Goal: Information Seeking & Learning: Learn about a topic

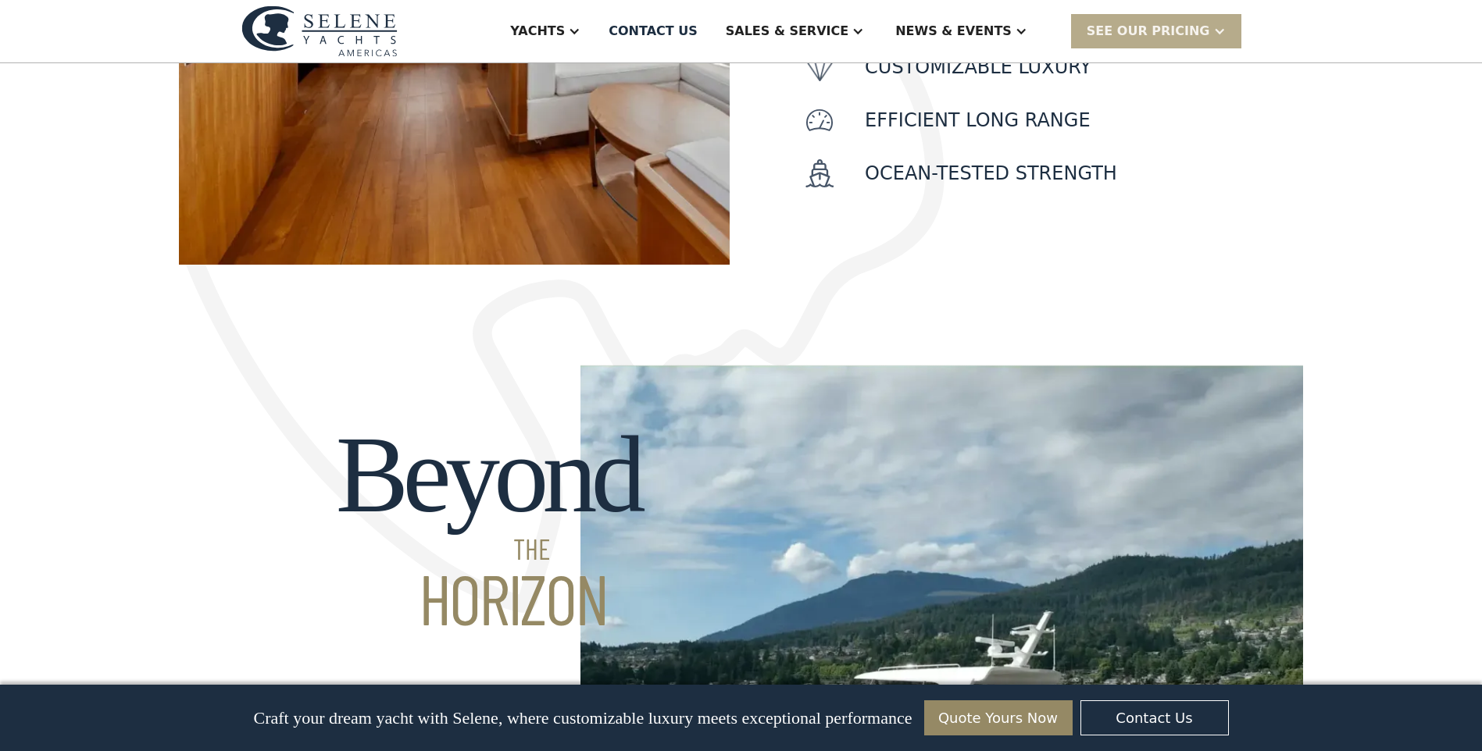
scroll to position [859, 0]
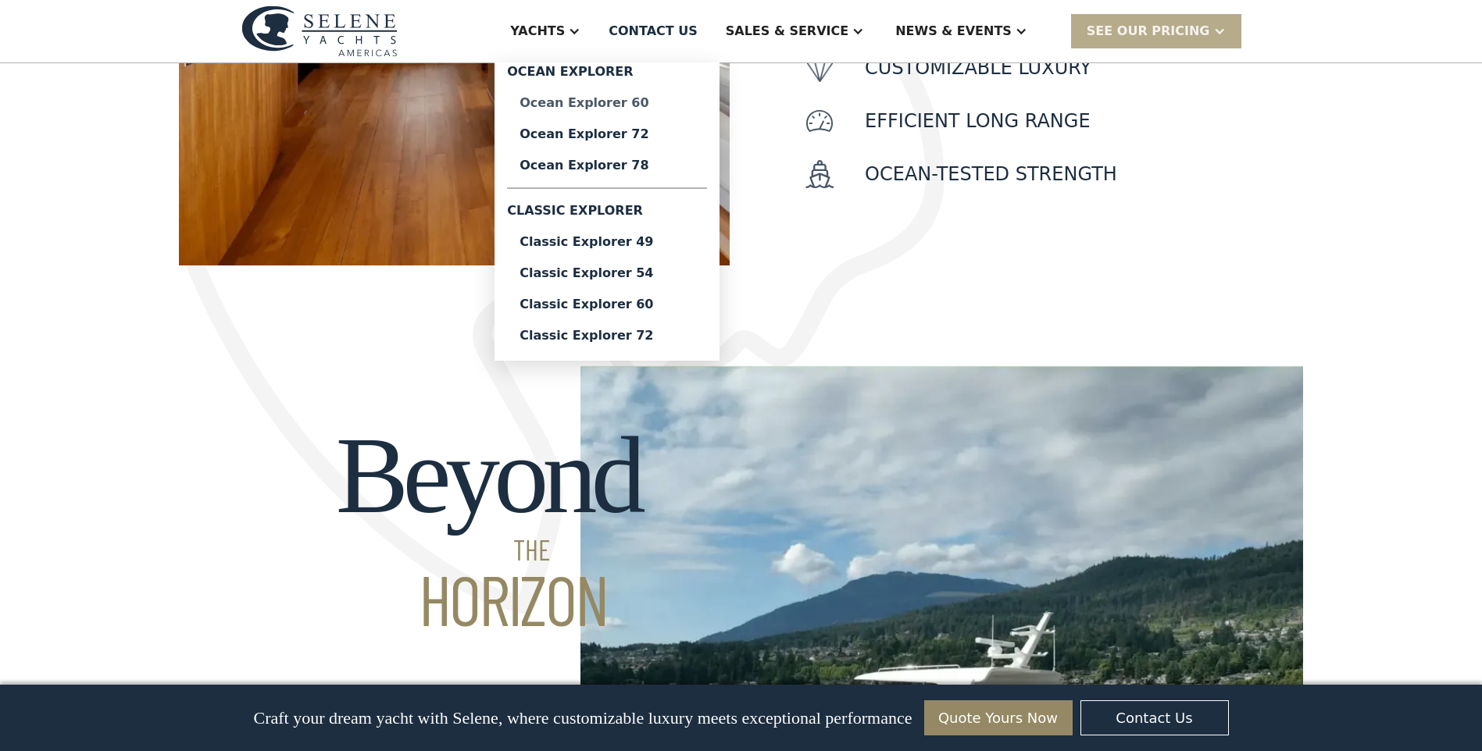
click at [641, 105] on div "Ocean Explorer 60" at bounding box center [606, 103] width 175 height 12
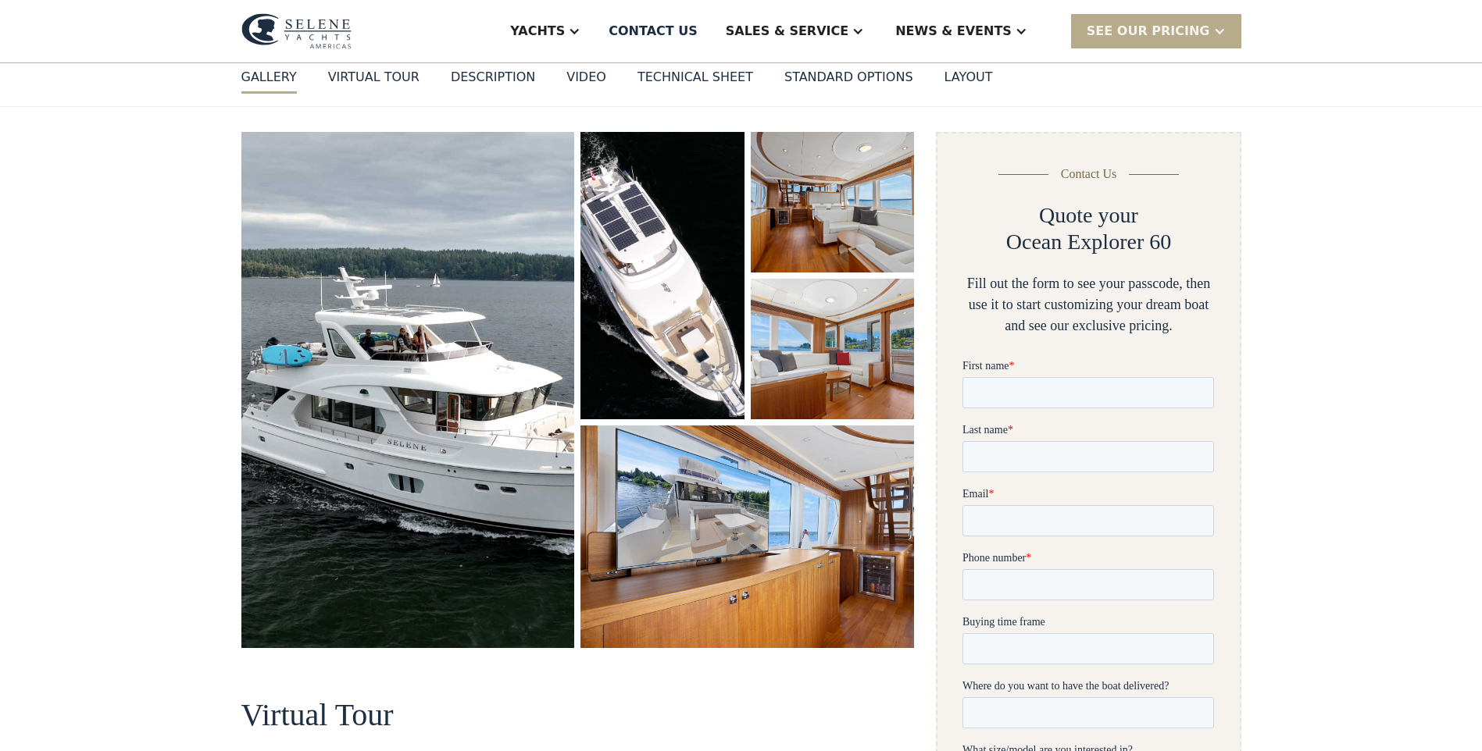
click at [485, 347] on img "open lightbox" at bounding box center [407, 390] width 333 height 516
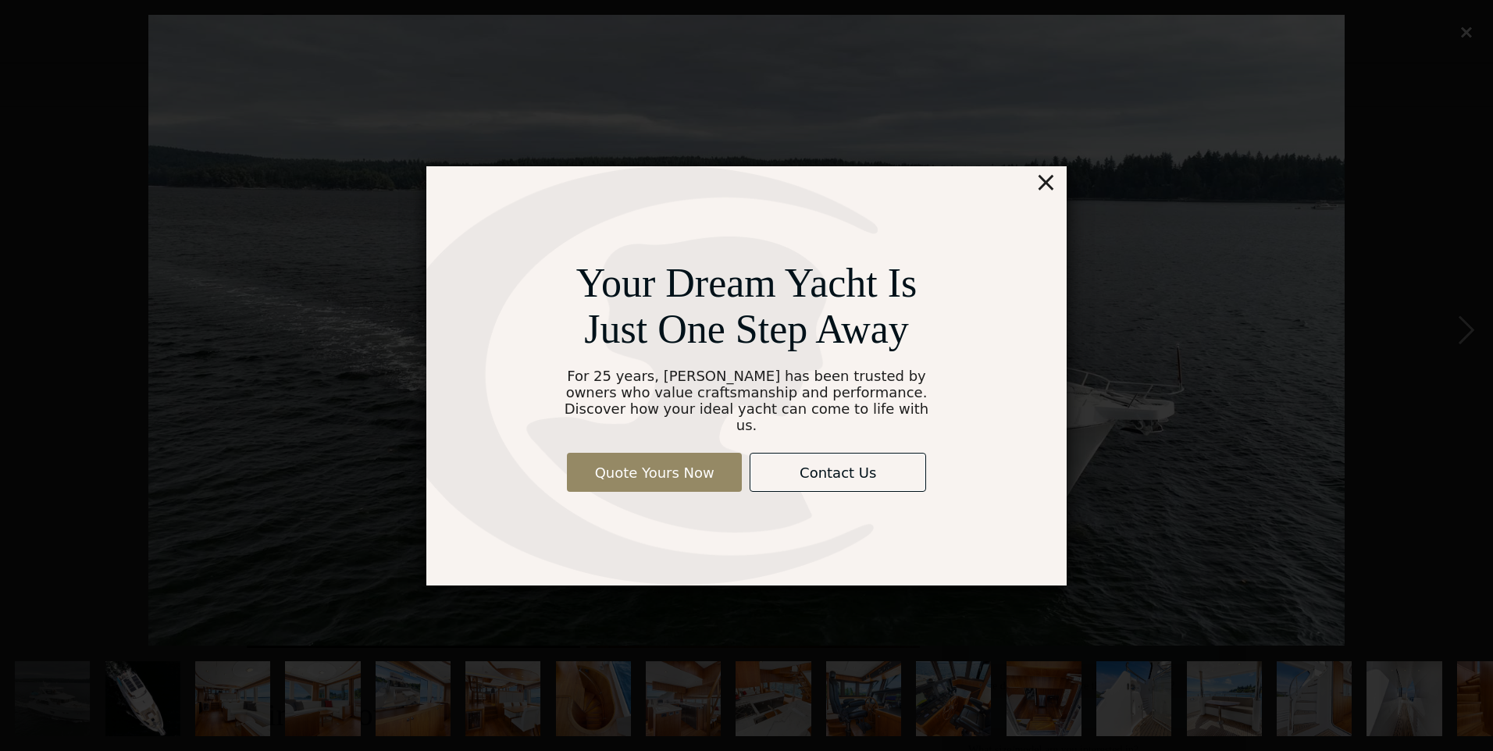
click at [1045, 194] on div "×" at bounding box center [1046, 181] width 23 height 31
